Goal: Find contact information: Find contact information

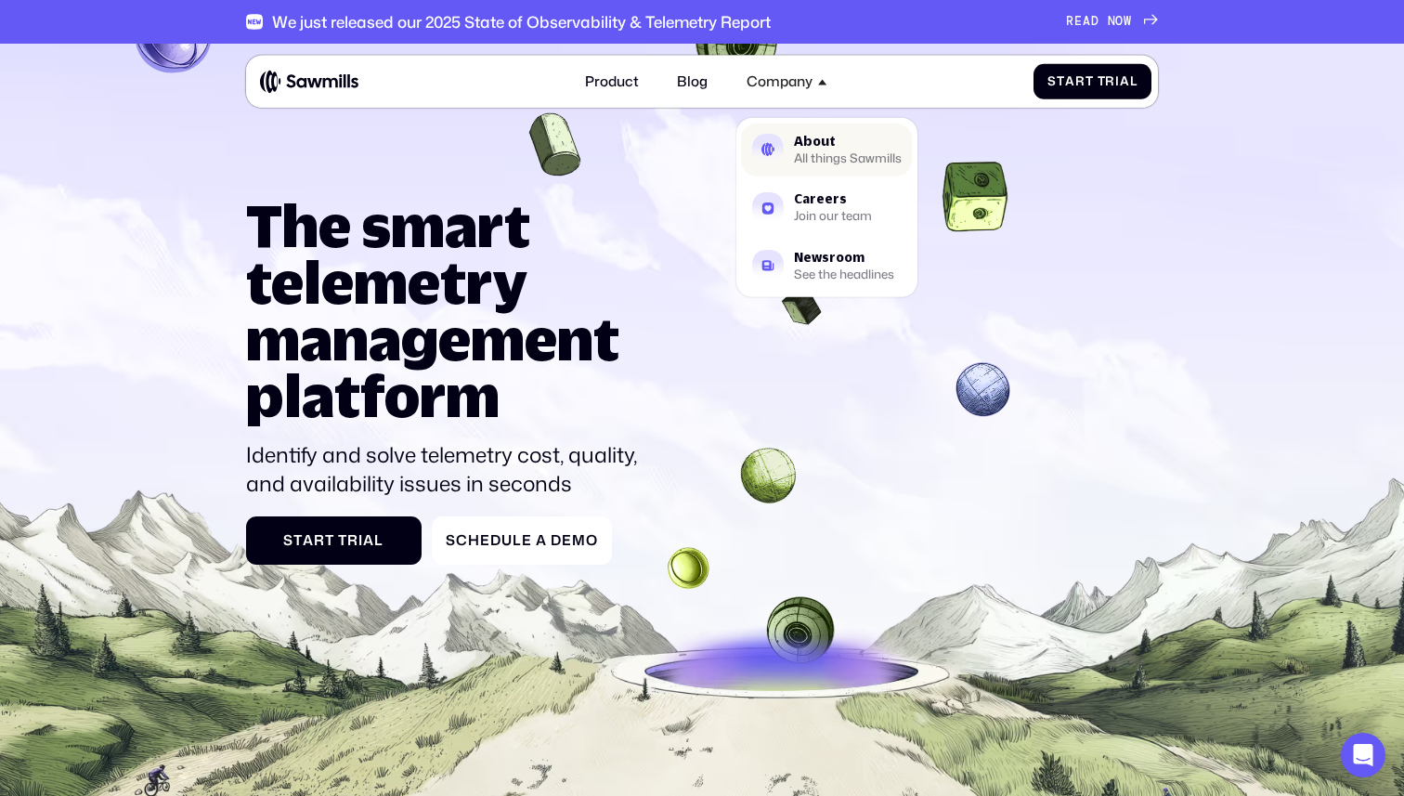
click at [826, 157] on div "All things Sawmills" at bounding box center [848, 158] width 108 height 11
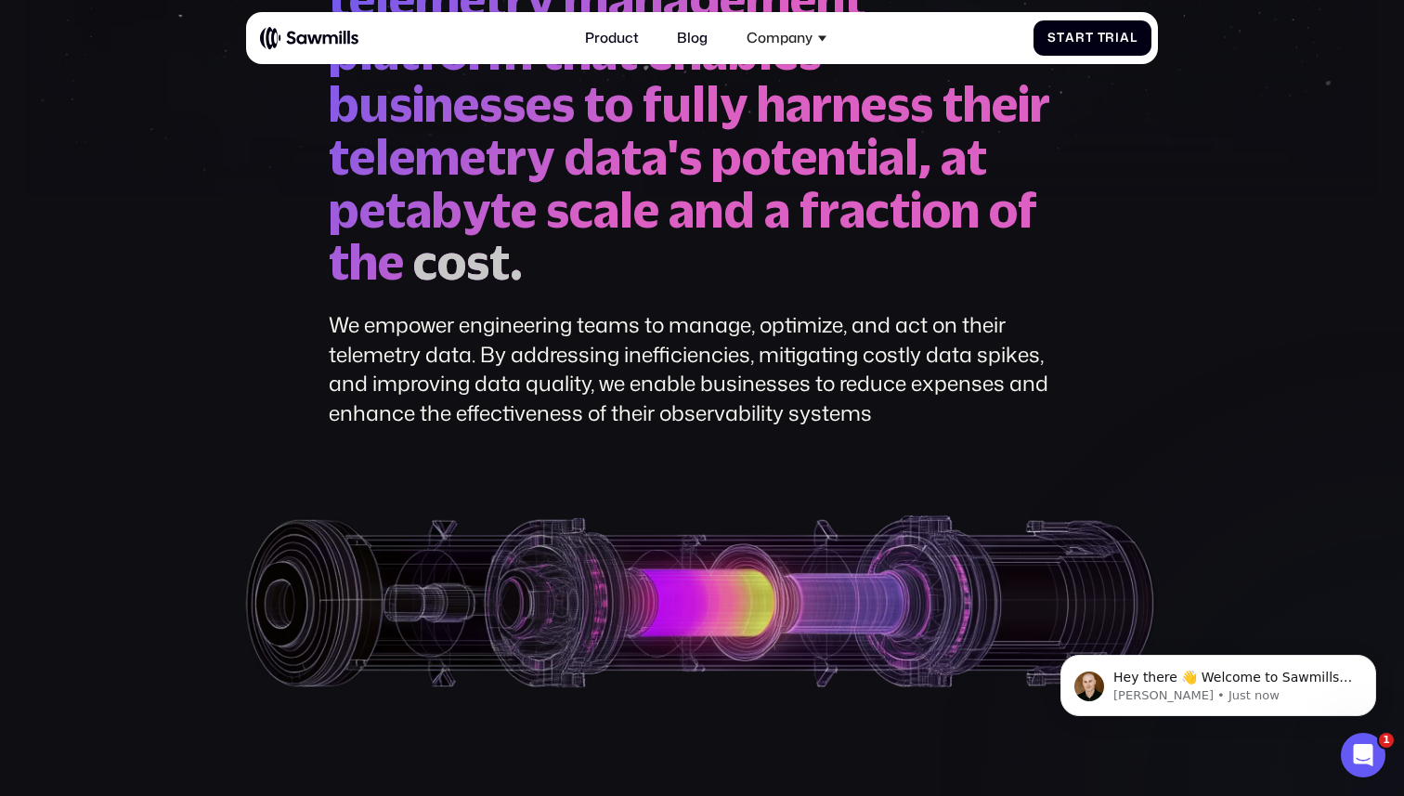
scroll to position [301, 0]
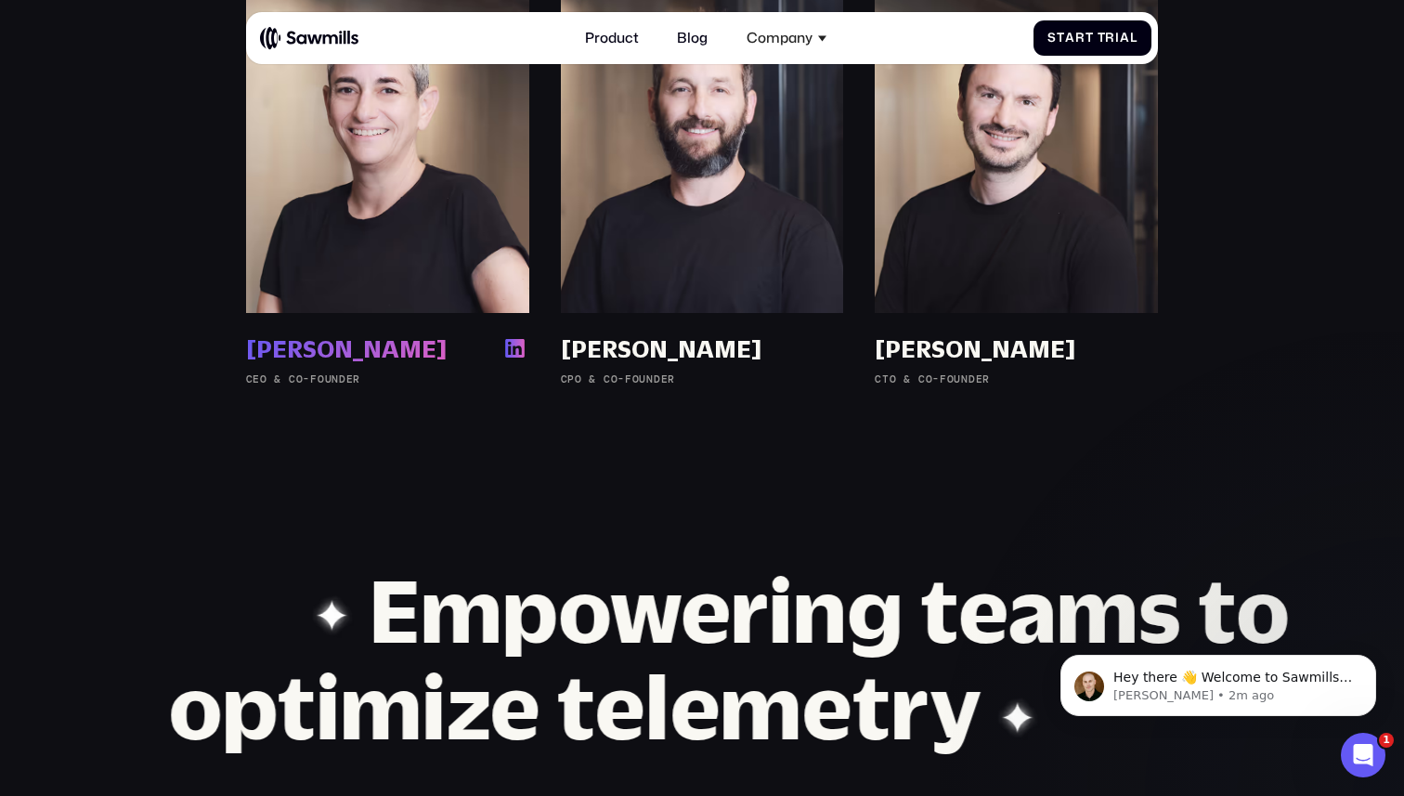
scroll to position [1340, 0]
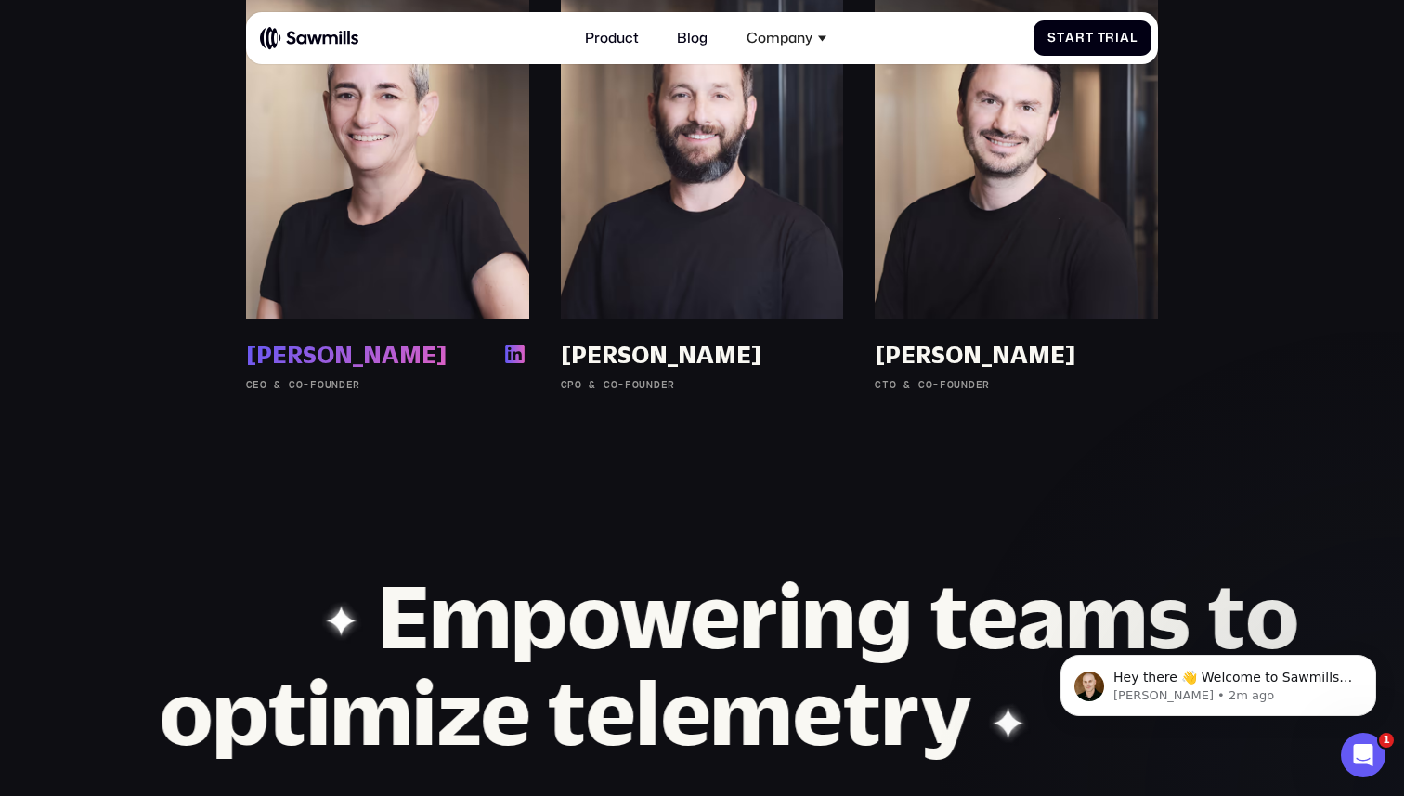
click at [524, 357] on img at bounding box center [514, 354] width 28 height 28
